Goal: Check status: Check status

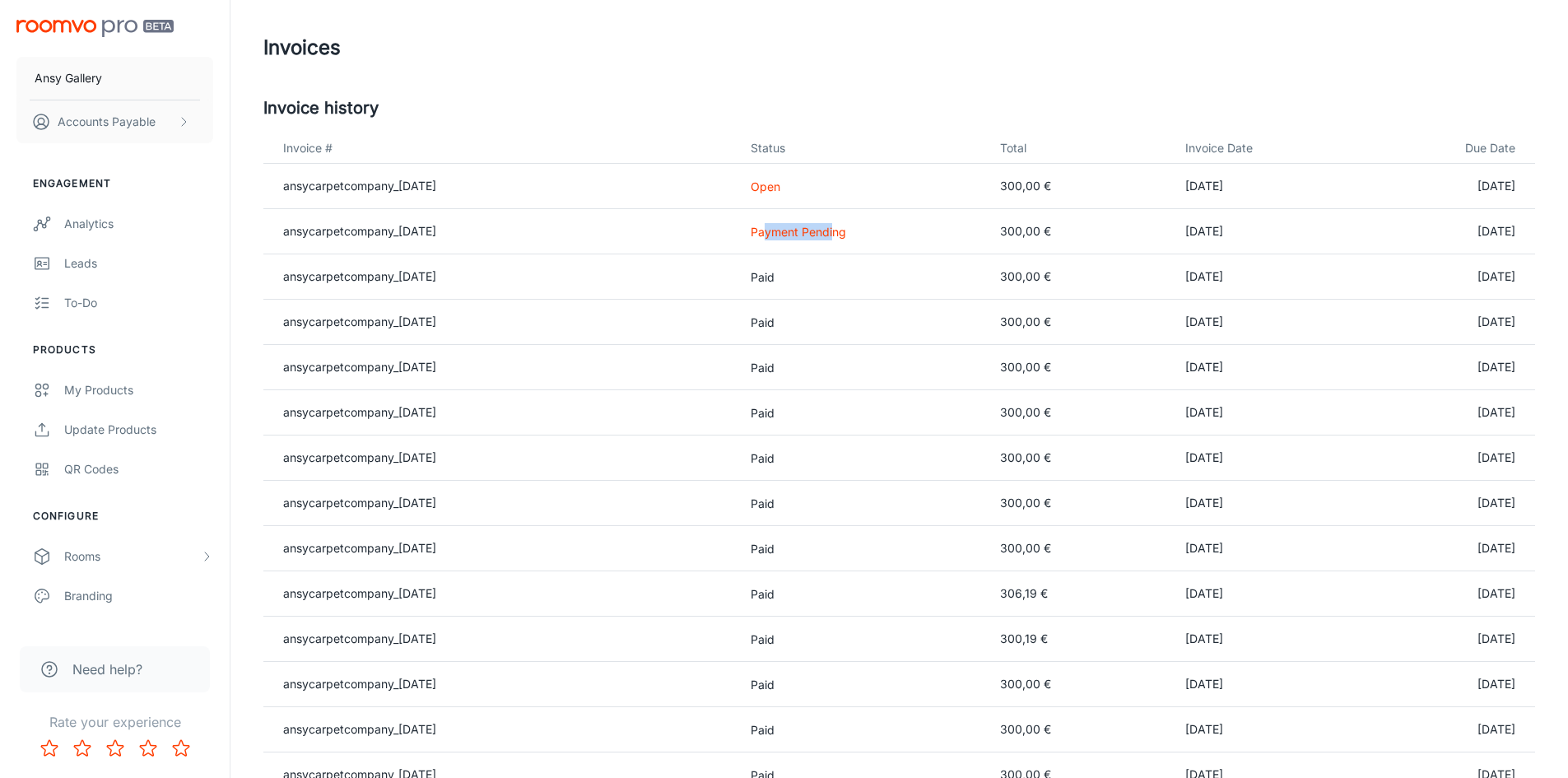
drag, startPoint x: 855, startPoint y: 231, endPoint x: 785, endPoint y: 231, distance: 70.0
click at [785, 231] on p "Payment Pending" at bounding box center [861, 231] width 223 height 18
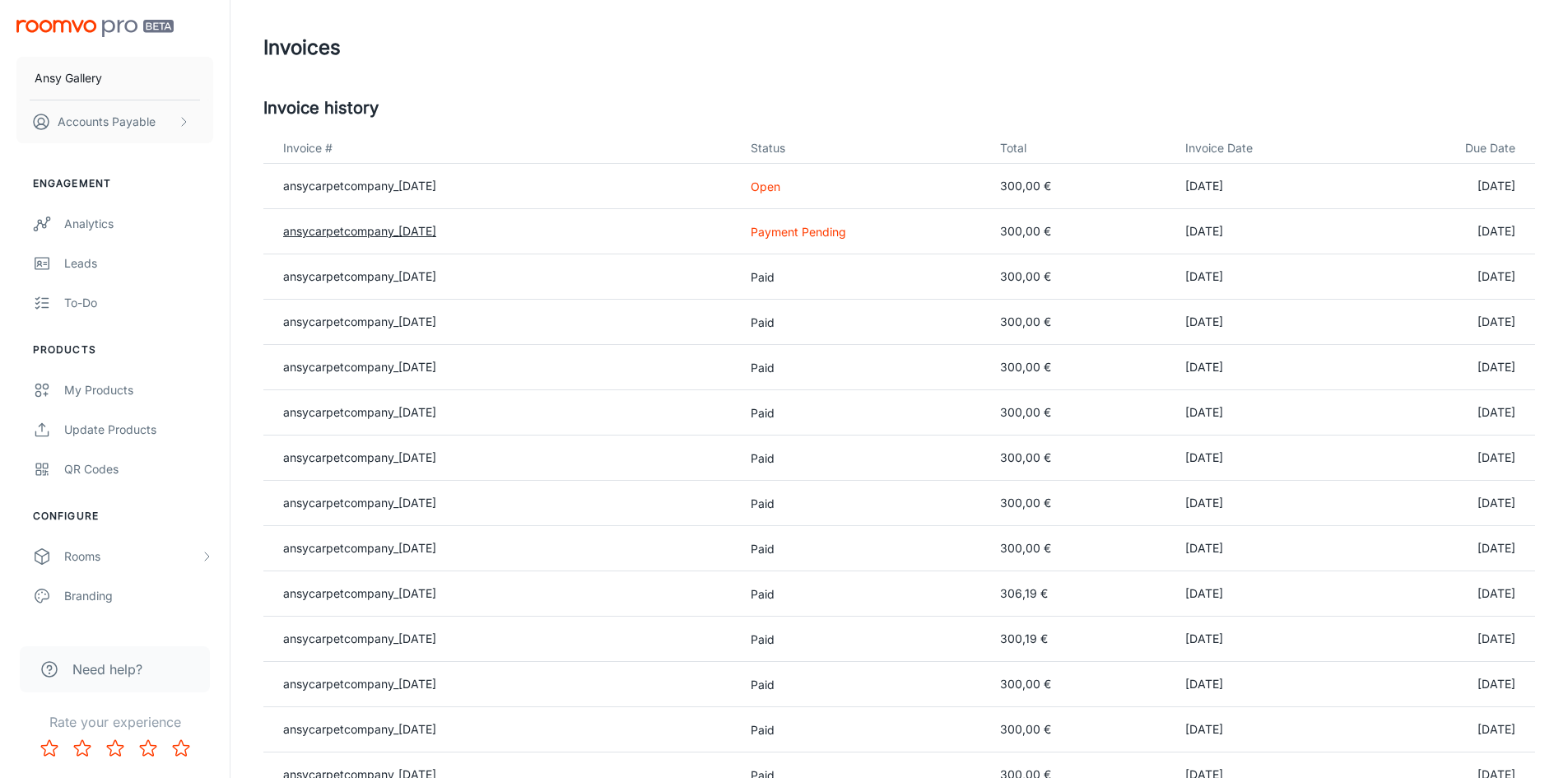
click at [331, 229] on link "ansycarpetcompany_[DATE]" at bounding box center [360, 230] width 153 height 14
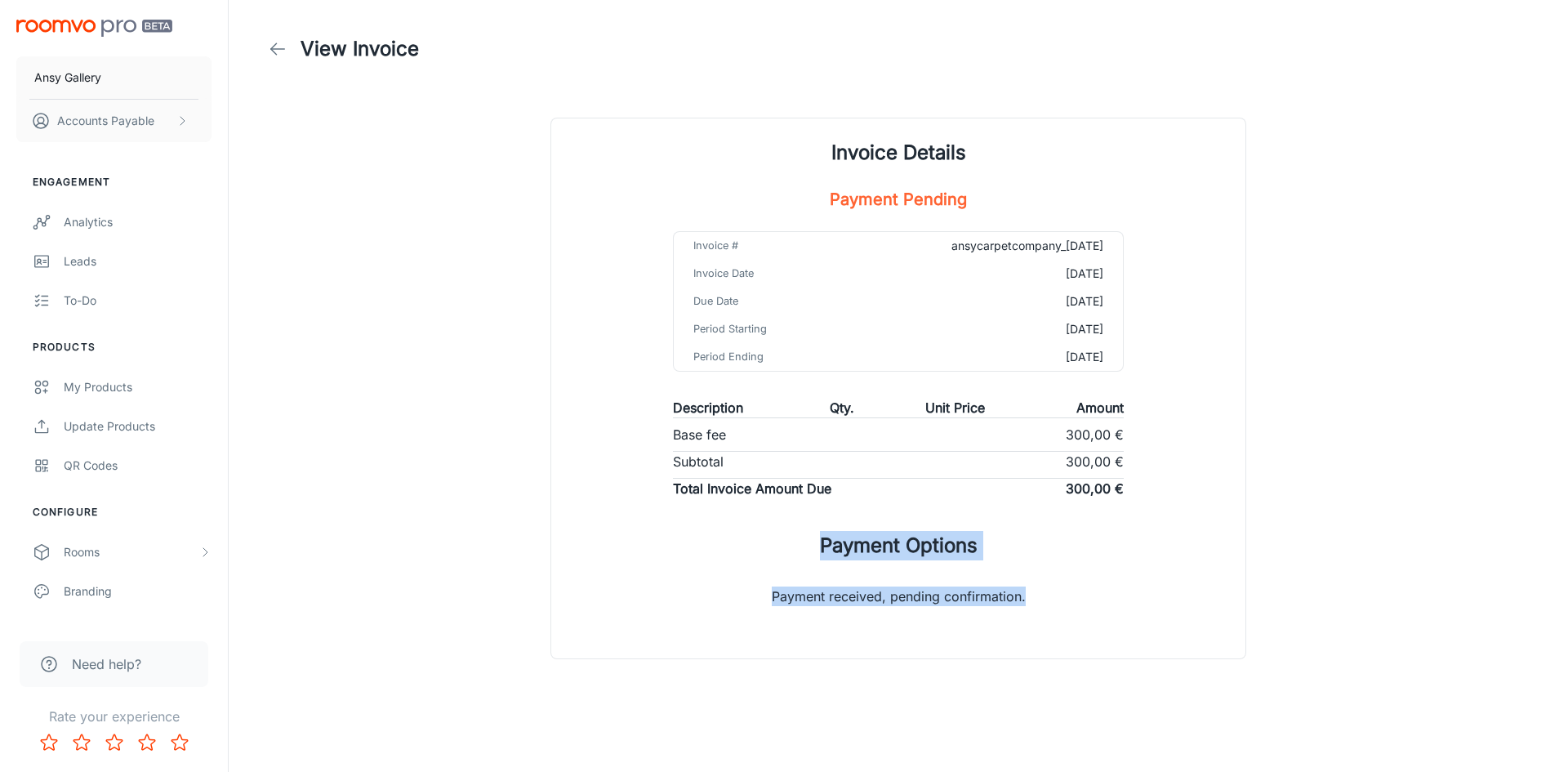
drag, startPoint x: 813, startPoint y: 538, endPoint x: 1025, endPoint y: 599, distance: 220.6
click at [1025, 599] on div "Invoice Details Payment Pending Invoice # ansycarpetcompany_[DATE] Invoice Date…" at bounding box center [898, 388] width 694 height 540
click at [1025, 599] on p "Payment received, pending confirmation." at bounding box center [898, 589] width 306 height 58
drag, startPoint x: 1010, startPoint y: 601, endPoint x: 753, endPoint y: 510, distance: 272.6
click at [753, 510] on div "Invoice Details Payment Pending Invoice # ansycarpetcompany_[DATE] Invoice Date…" at bounding box center [898, 388] width 694 height 540
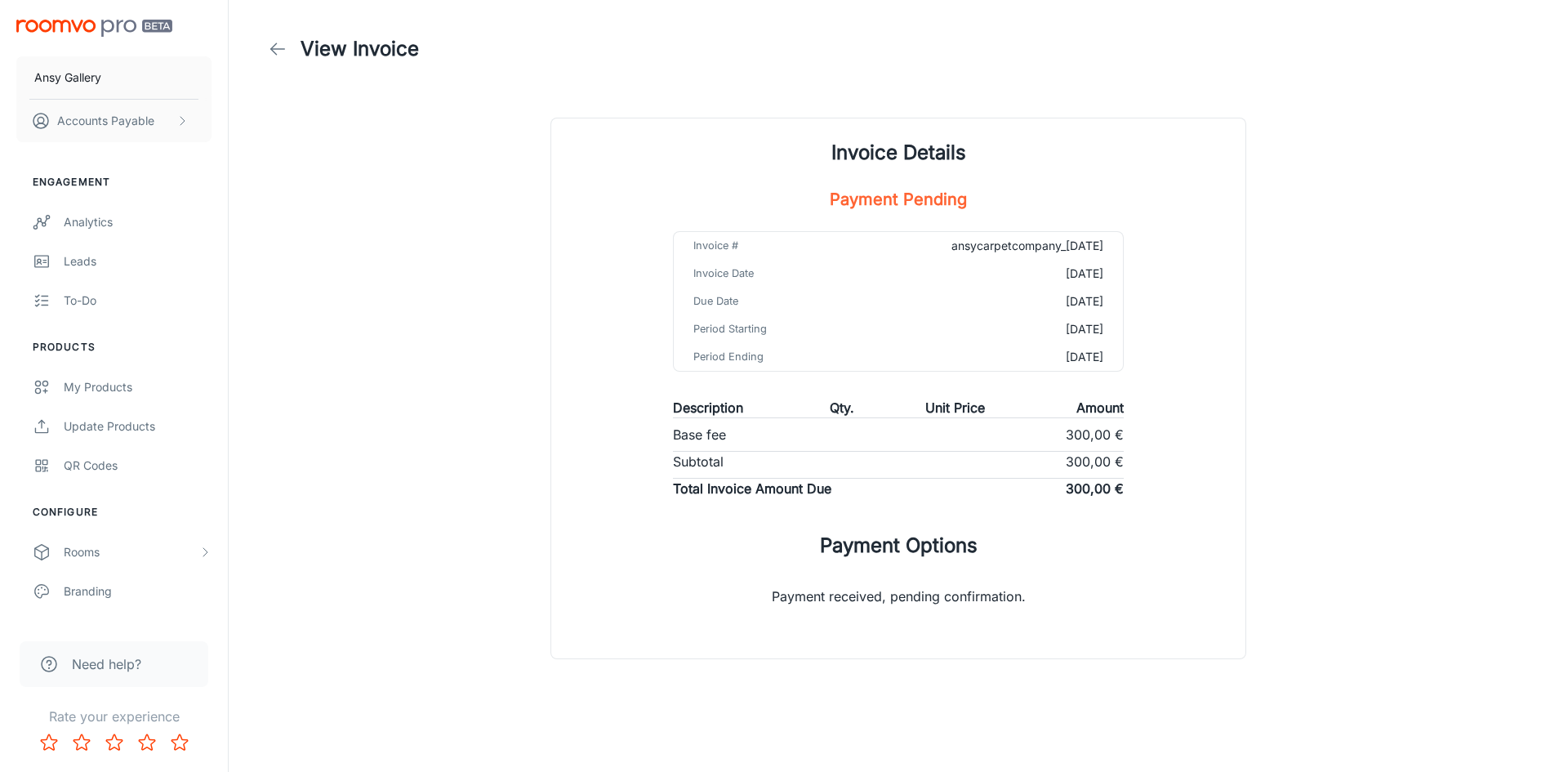
click at [611, 411] on div "Invoice Details Payment Pending Invoice # ansycarpetcompany_[DATE] Invoice Date…" at bounding box center [898, 388] width 694 height 540
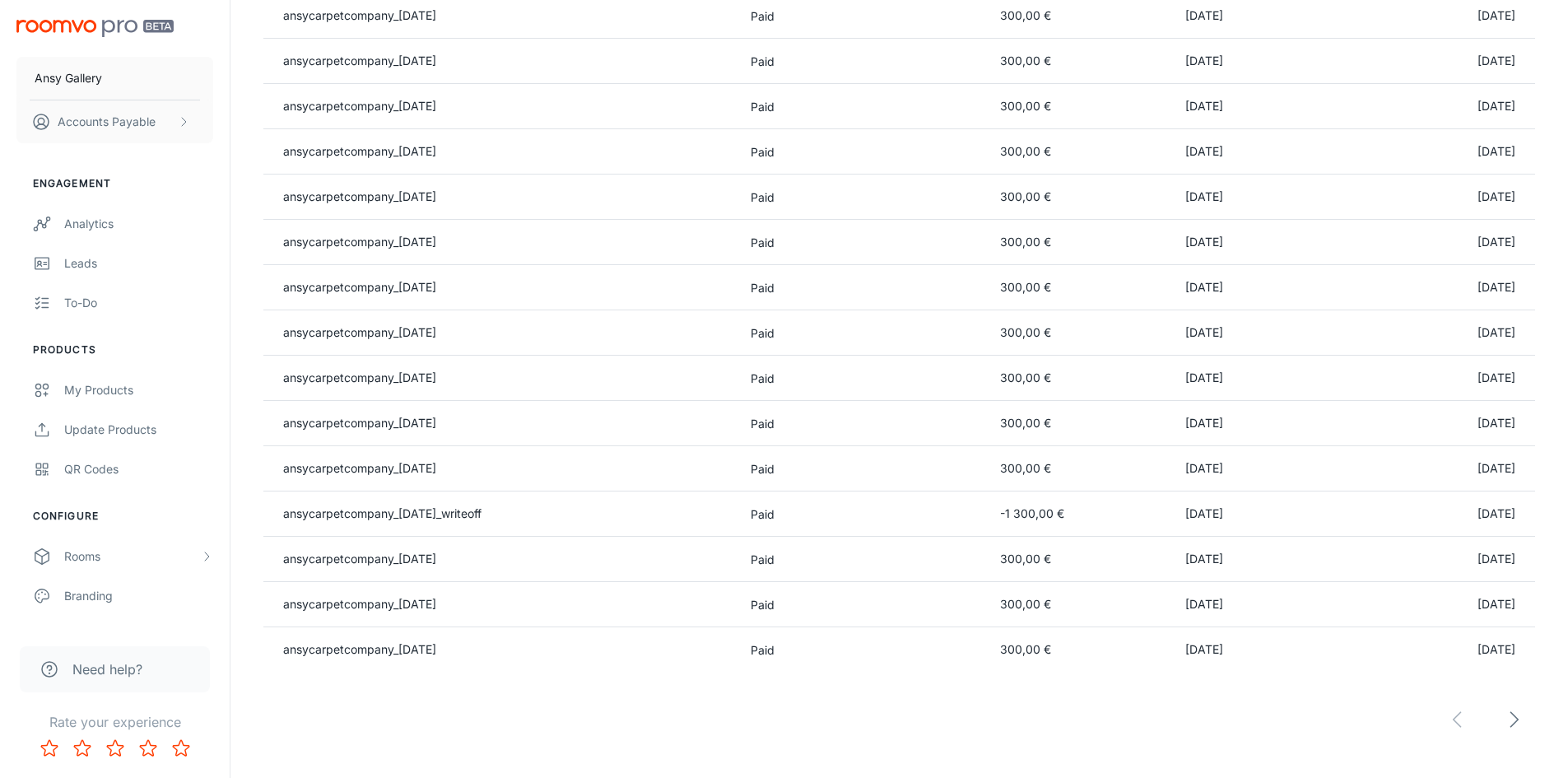
scroll to position [969, 0]
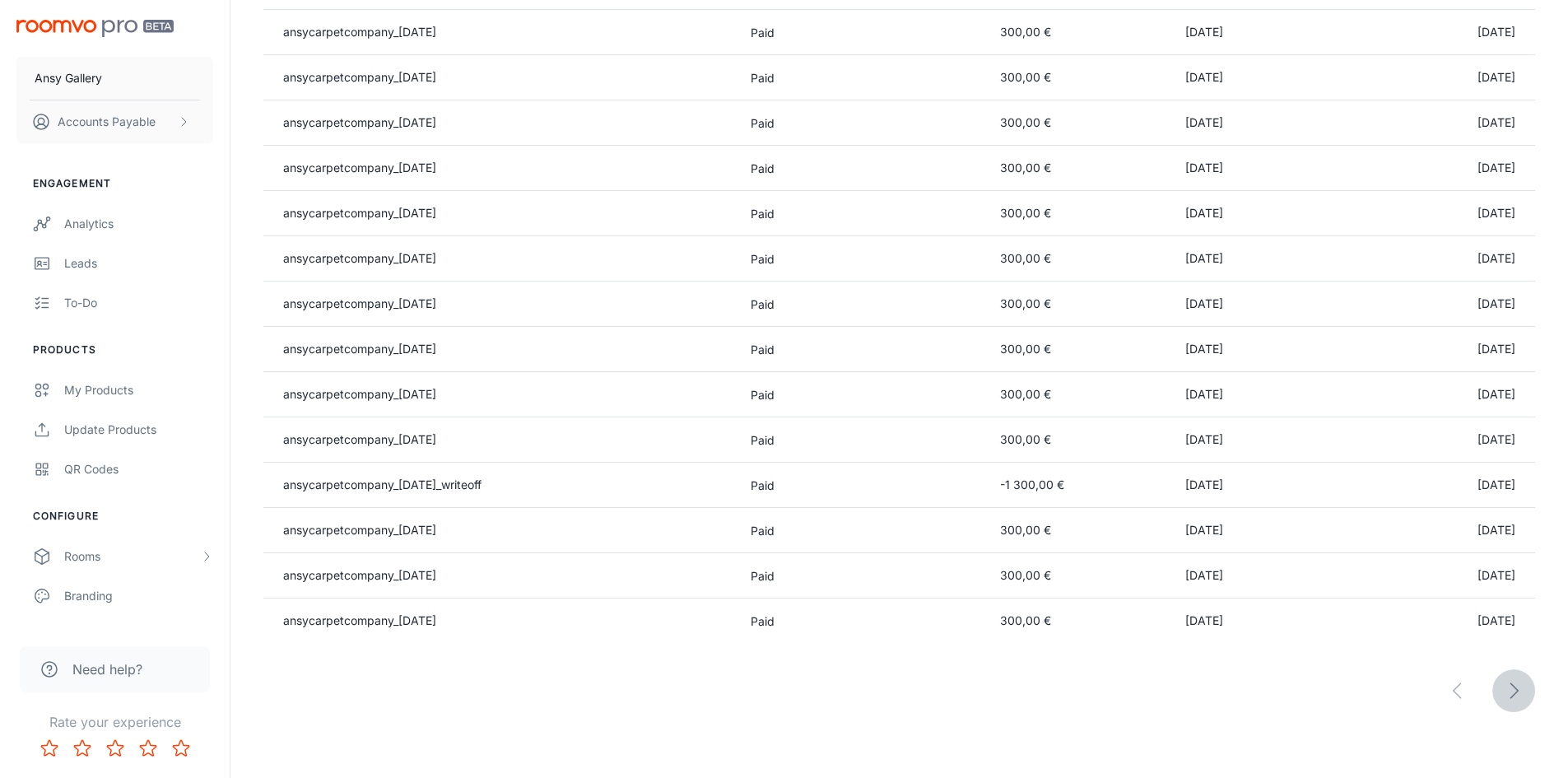
click at [1509, 692] on icon "button" at bounding box center [1513, 690] width 23 height 23
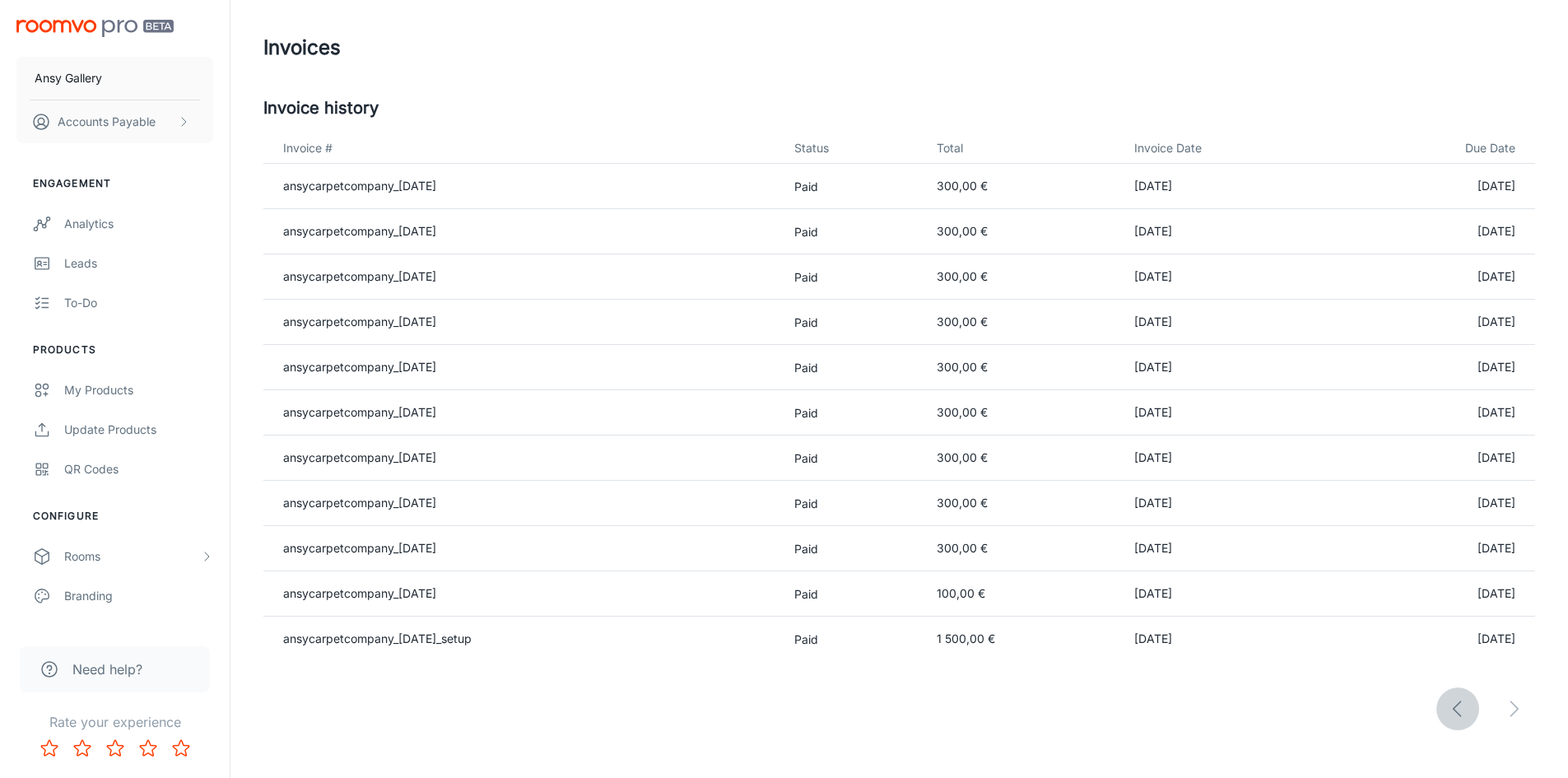
click at [1455, 701] on icon "button" at bounding box center [1457, 708] width 23 height 23
